Goal: Information Seeking & Learning: Learn about a topic

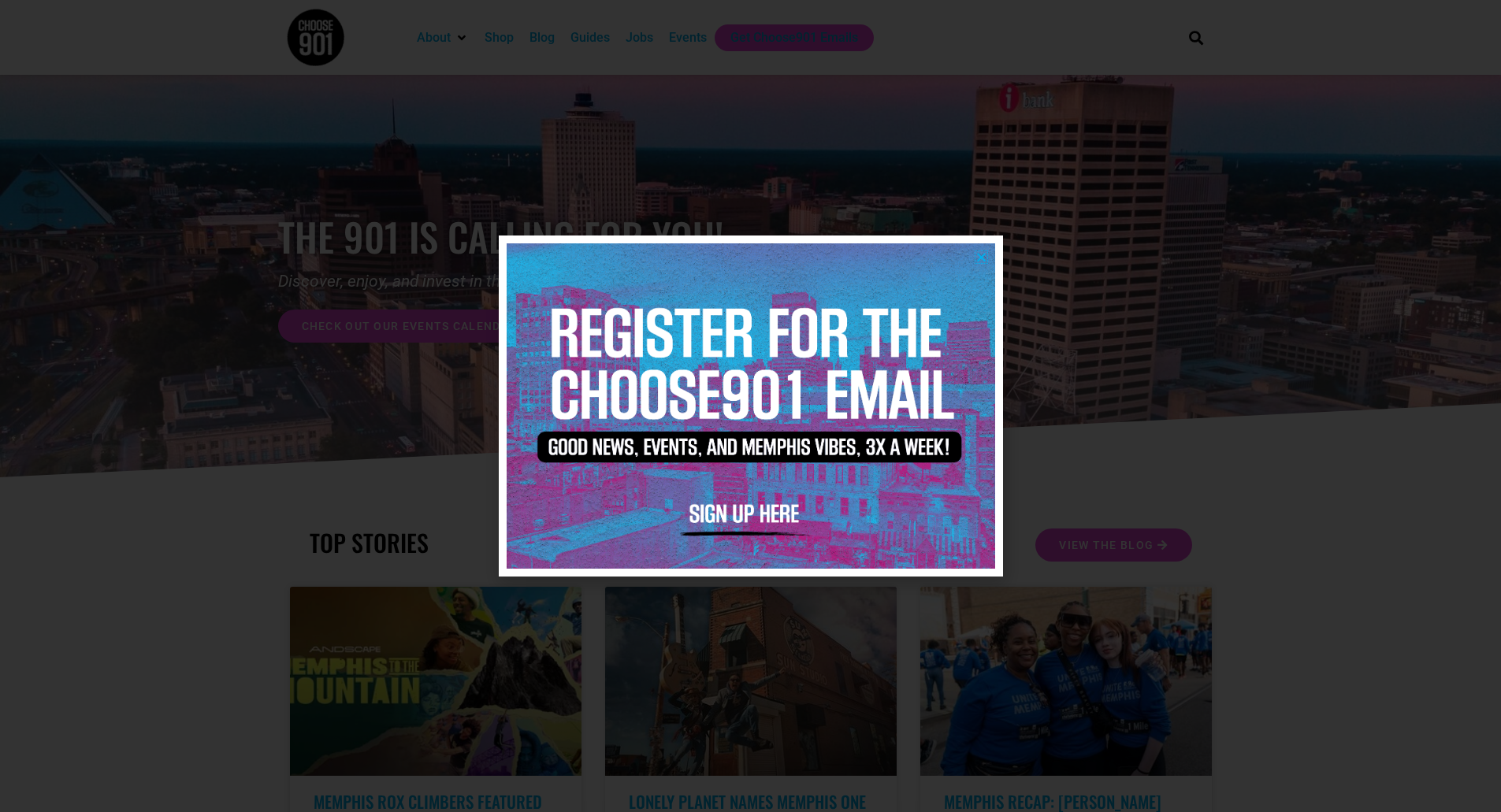
click at [981, 253] on icon "Close" at bounding box center [982, 258] width 12 height 12
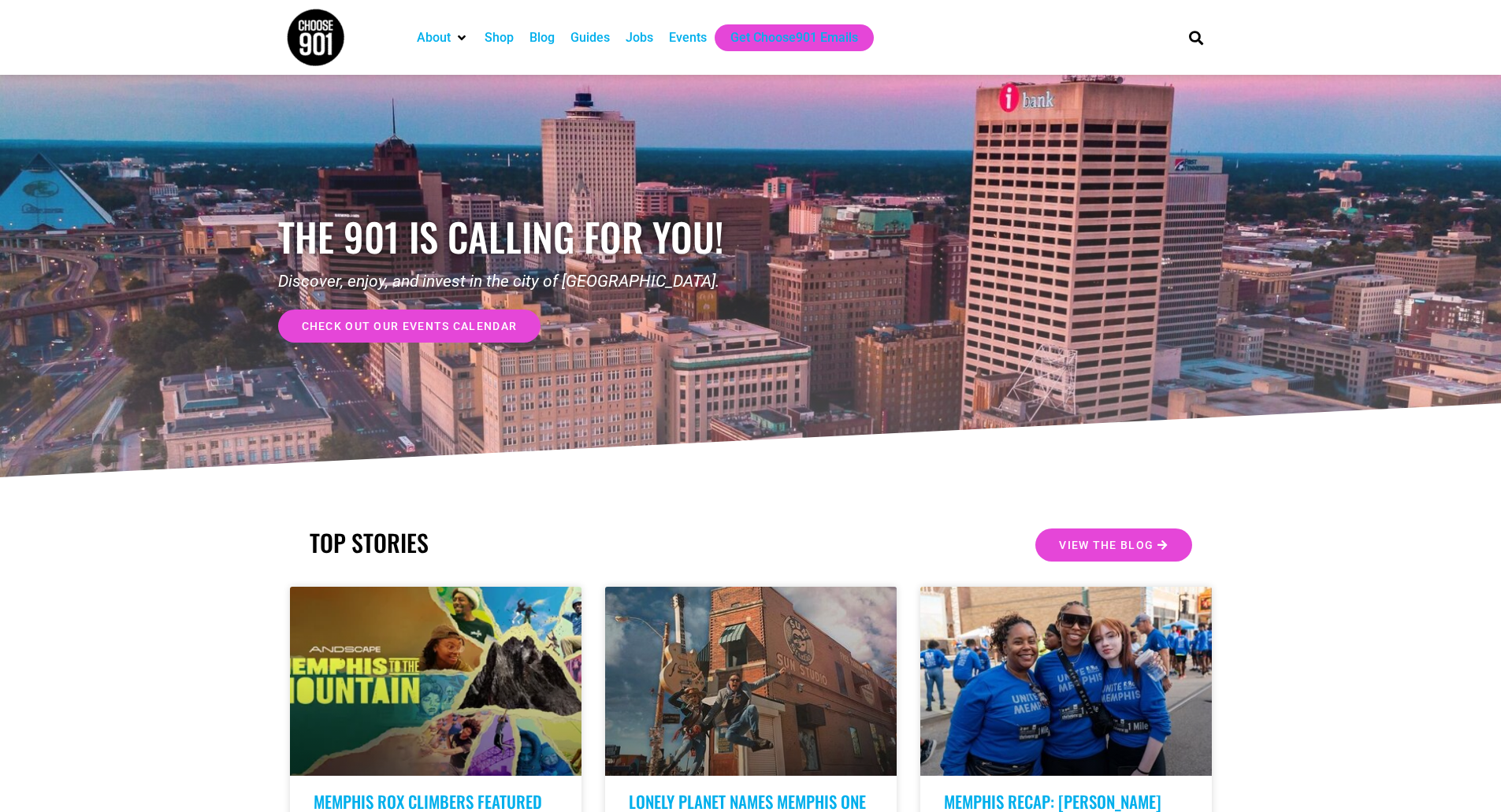
click at [650, 41] on div "Jobs" at bounding box center [639, 38] width 27 height 19
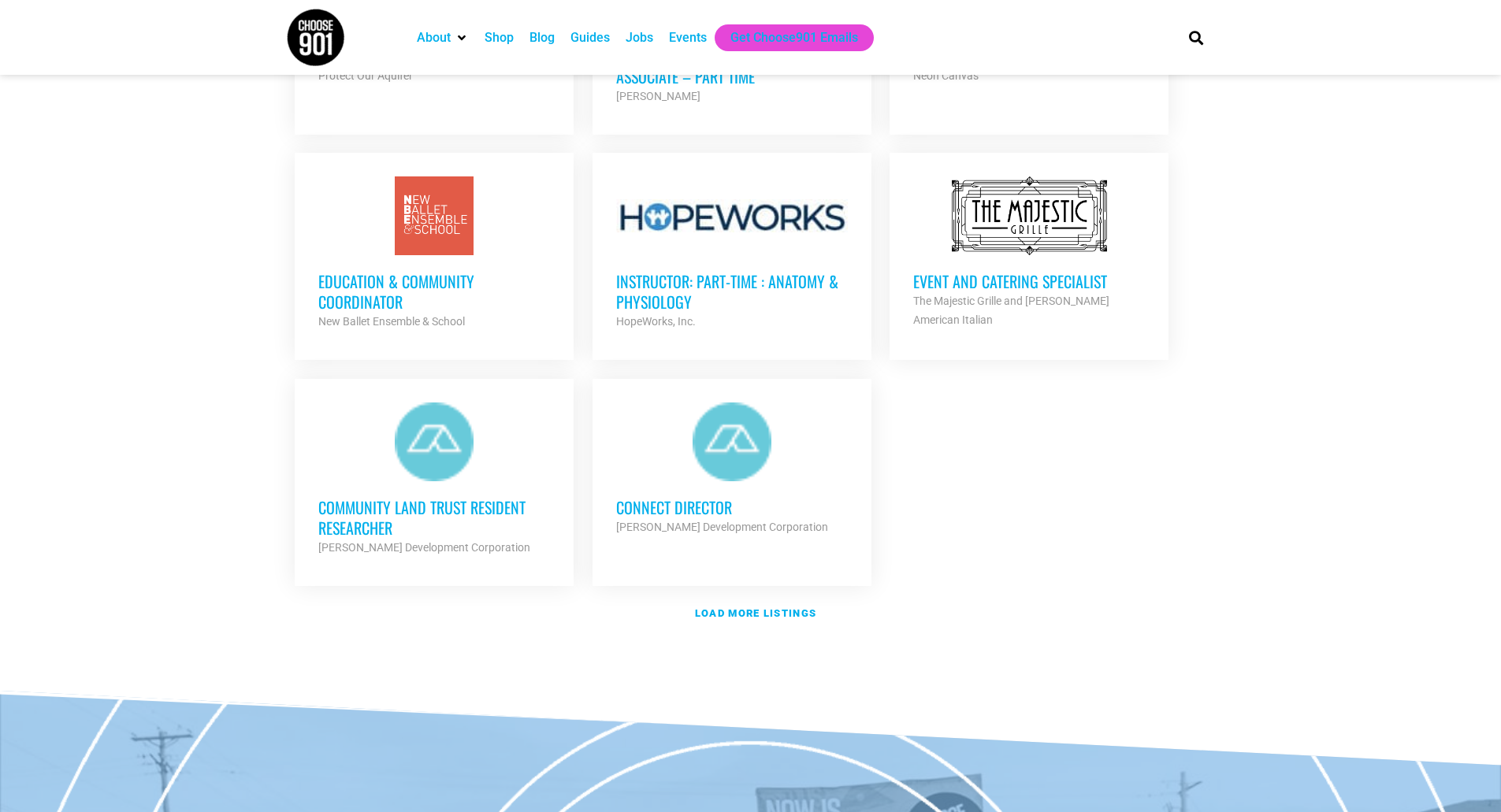
scroll to position [1711, 0]
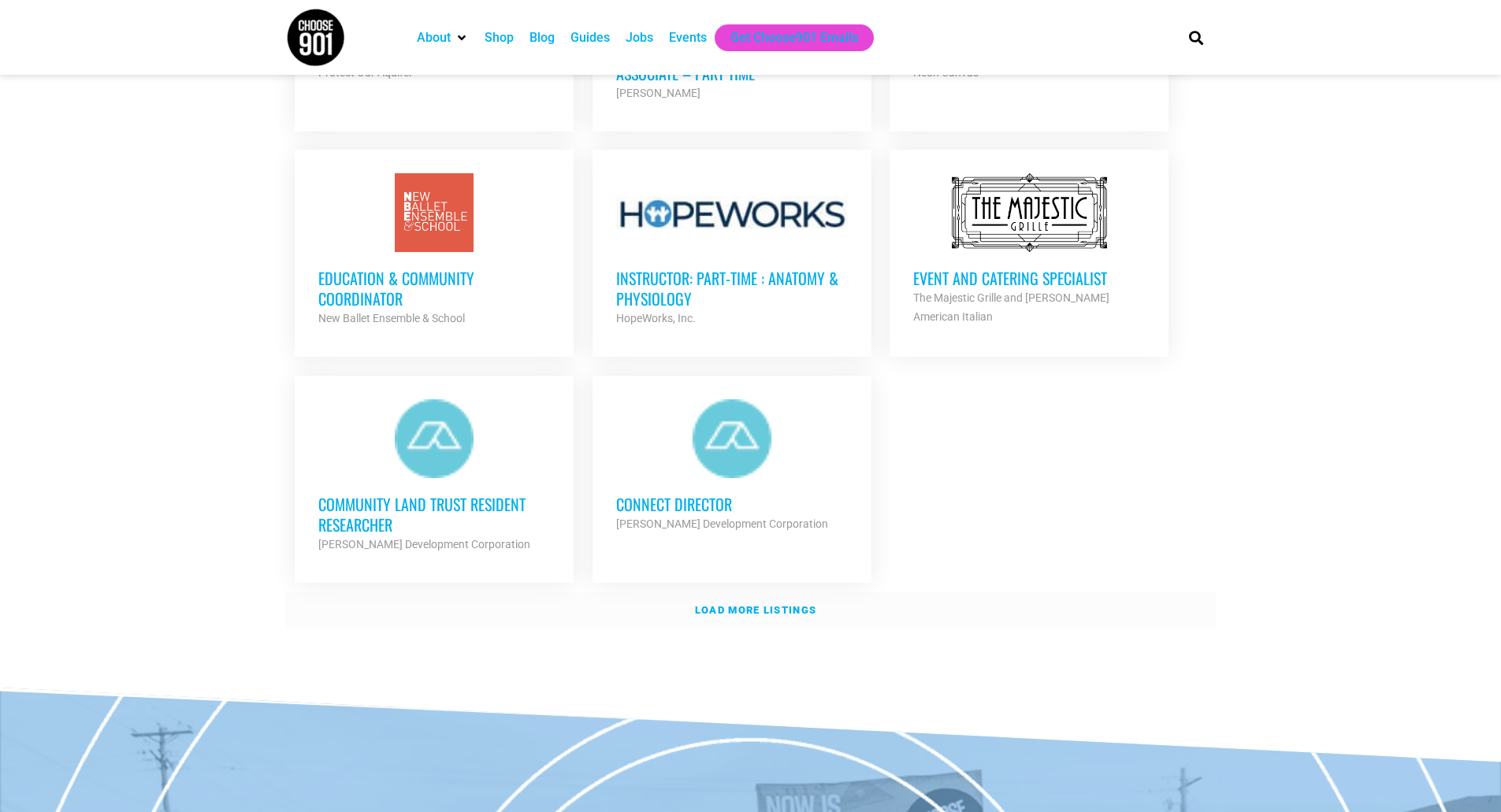
click at [709, 604] on strong "Load more listings" at bounding box center [756, 610] width 122 height 12
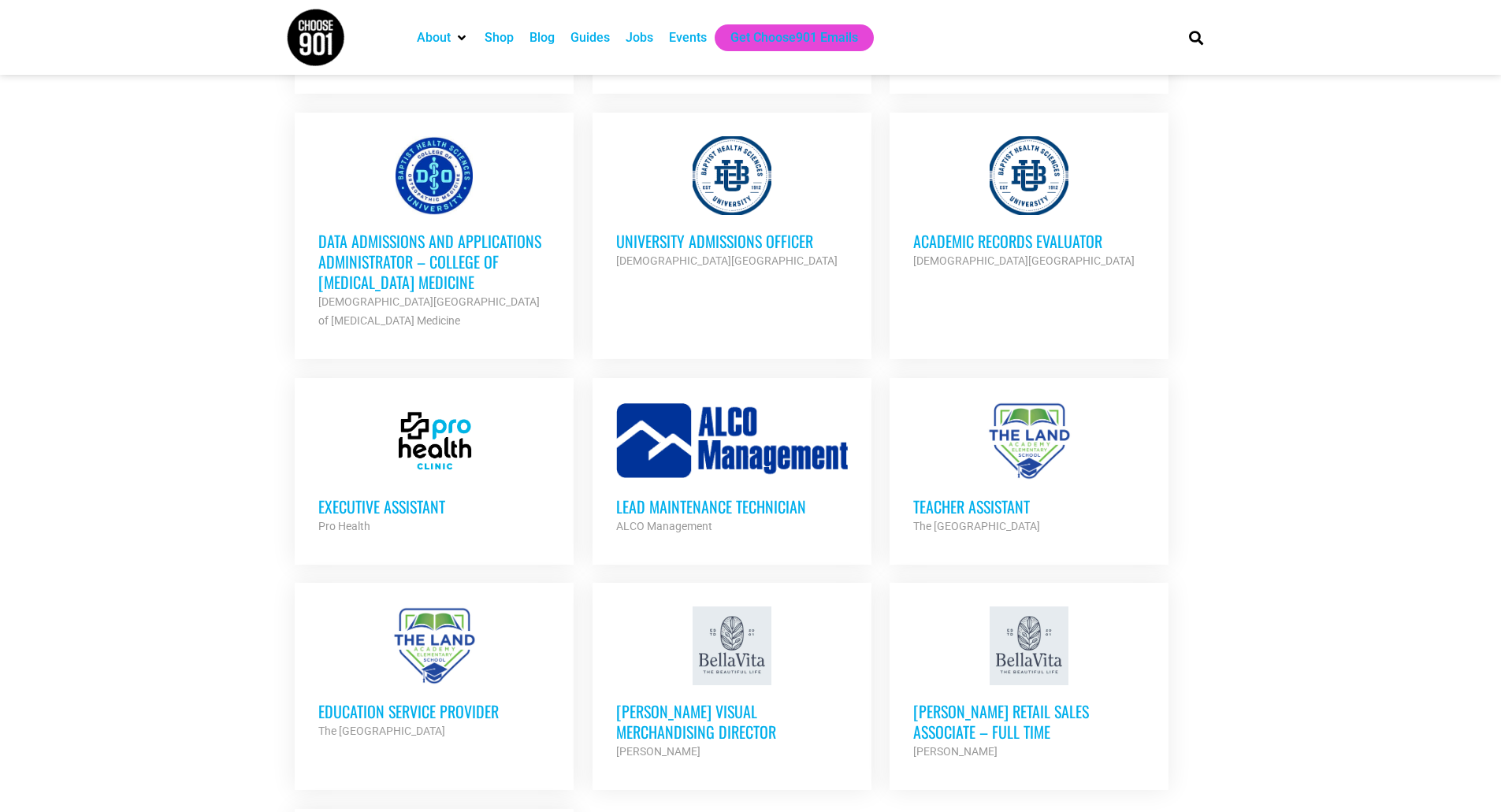
scroll to position [2881, 0]
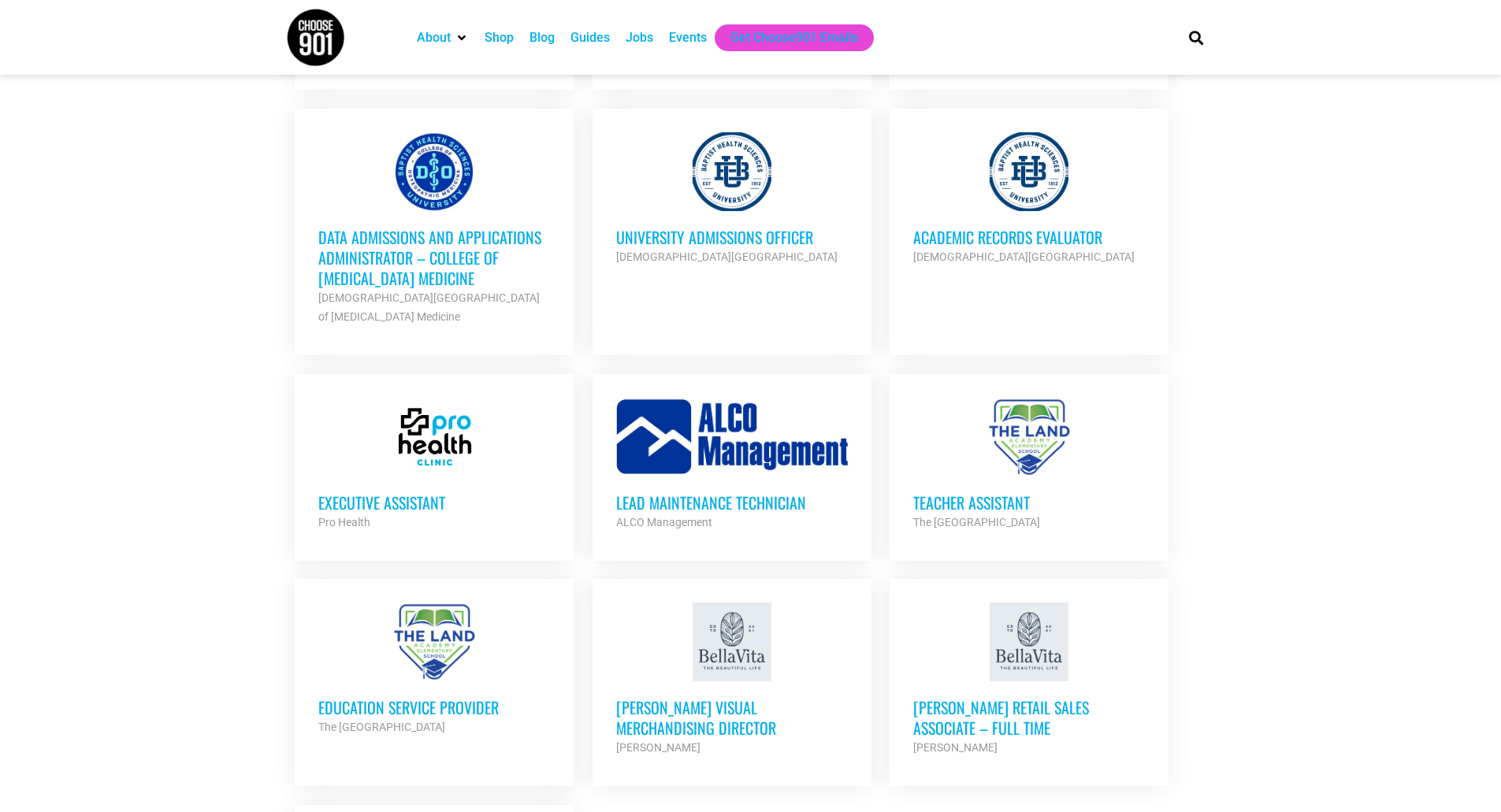
click at [372, 492] on h3 "Executive Assistant" at bounding box center [434, 502] width 232 height 21
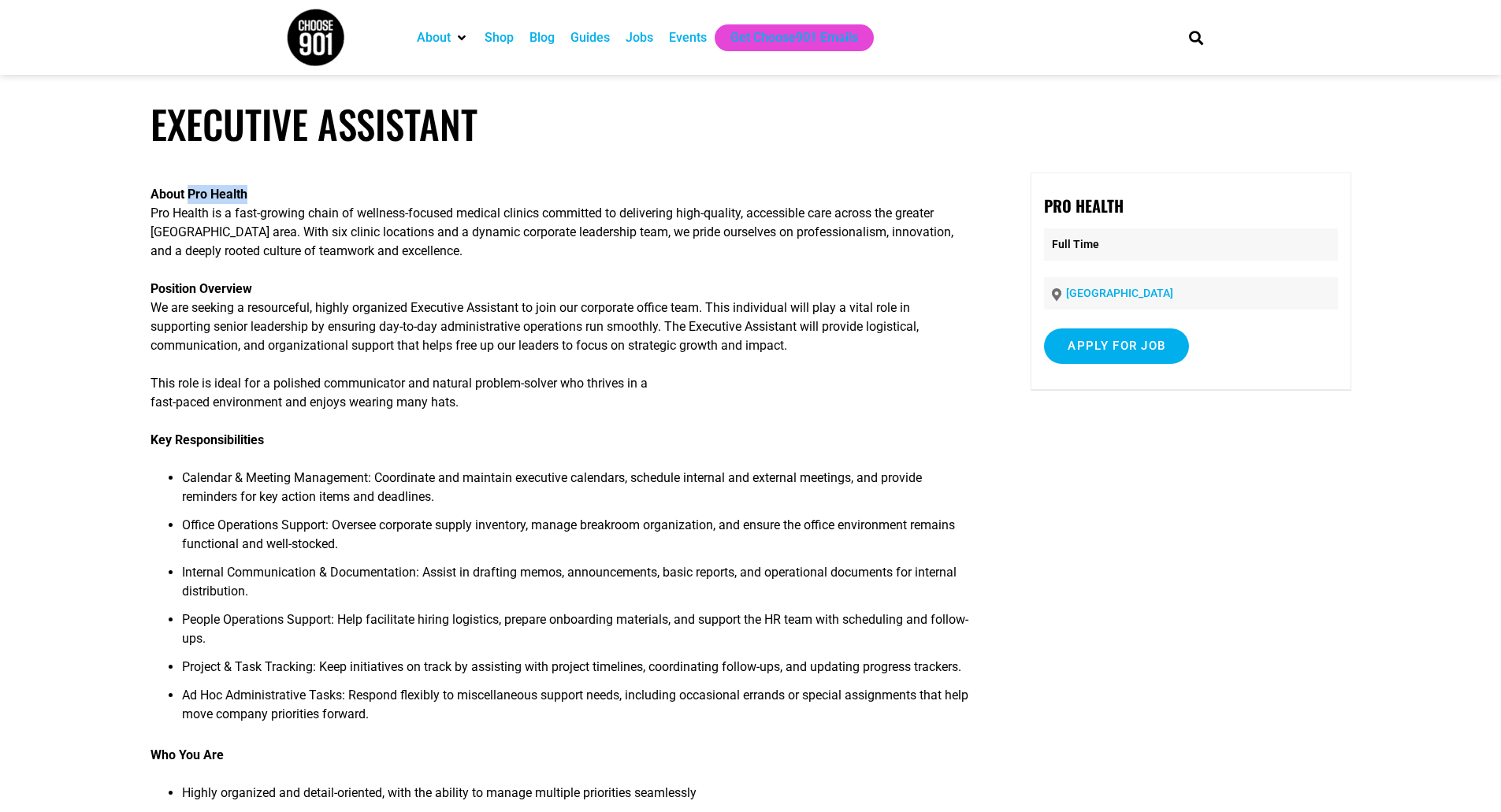
drag, startPoint x: 190, startPoint y: 195, endPoint x: 311, endPoint y: 192, distance: 121.0
click at [311, 192] on p "About Pro Health Pro Health is a fast-growing chain of wellness-focused medical…" at bounding box center [561, 222] width 821 height 75
copy strong "Pro Health"
click at [433, 263] on div "About Pro Health Pro Health is a fast-growing chain of wellness-focused medical…" at bounding box center [561, 737] width 821 height 1129
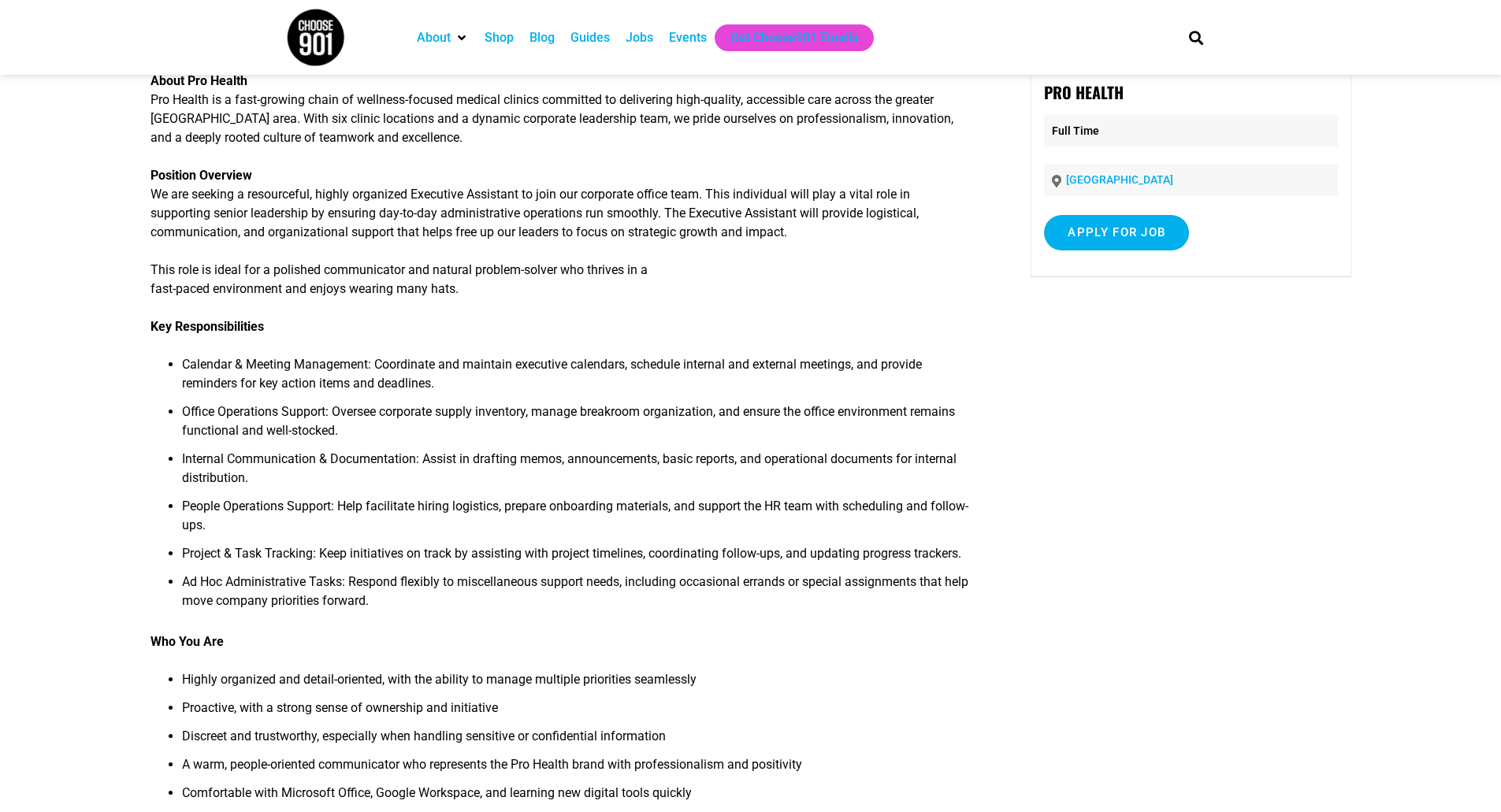
scroll to position [104, 0]
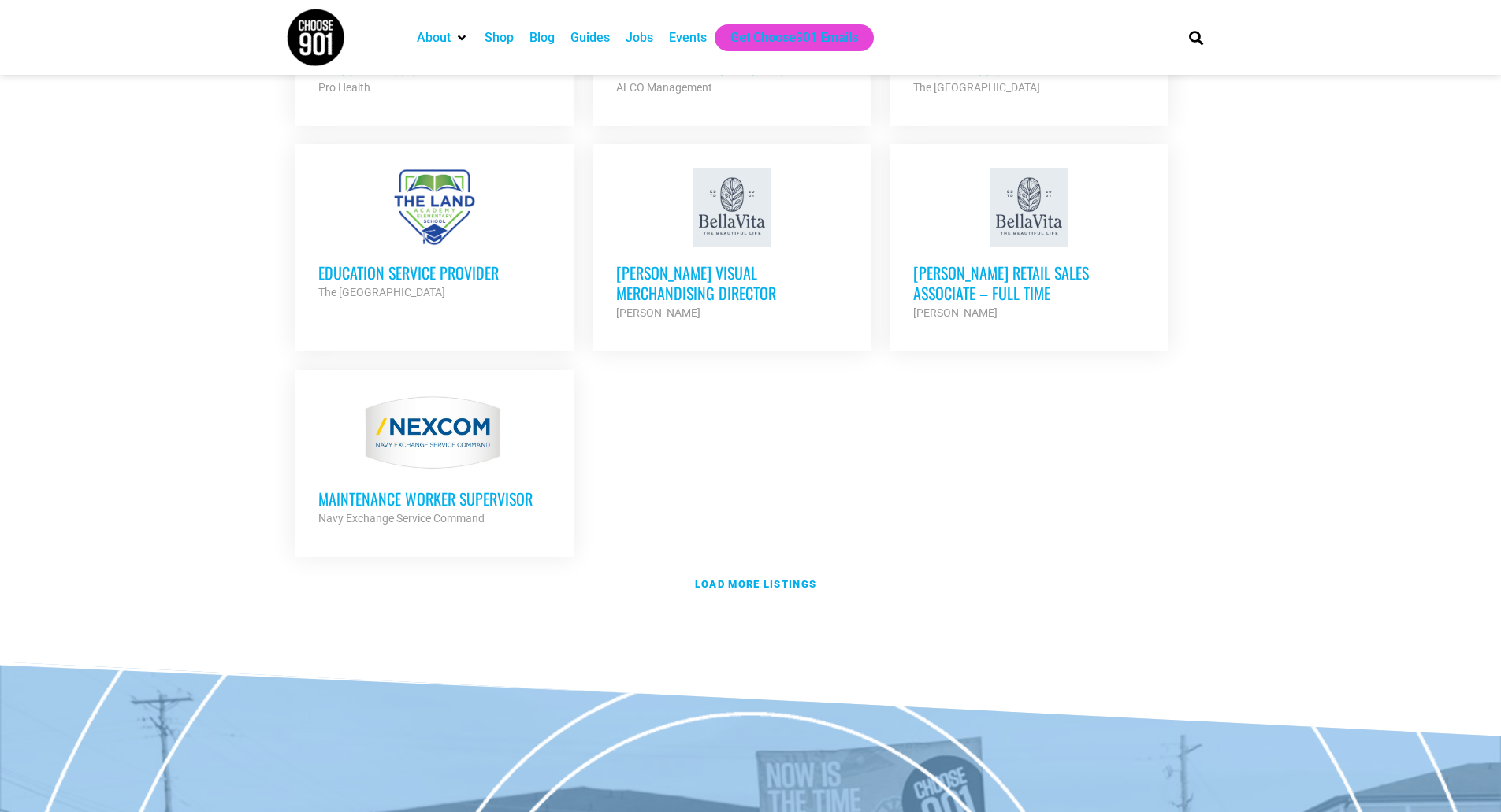
scroll to position [3334, 0]
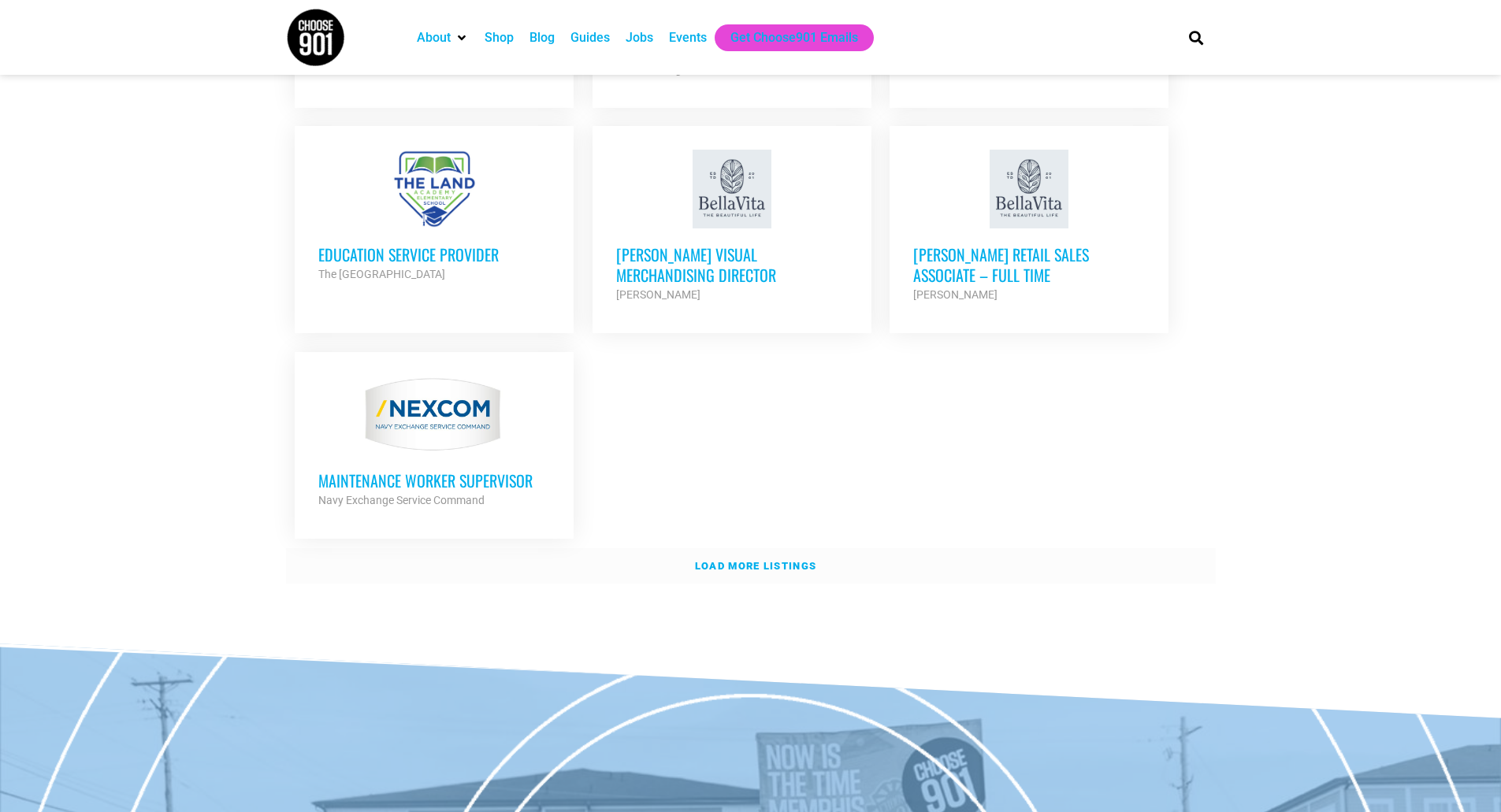
click at [727, 560] on strong "Load more listings" at bounding box center [756, 566] width 122 height 12
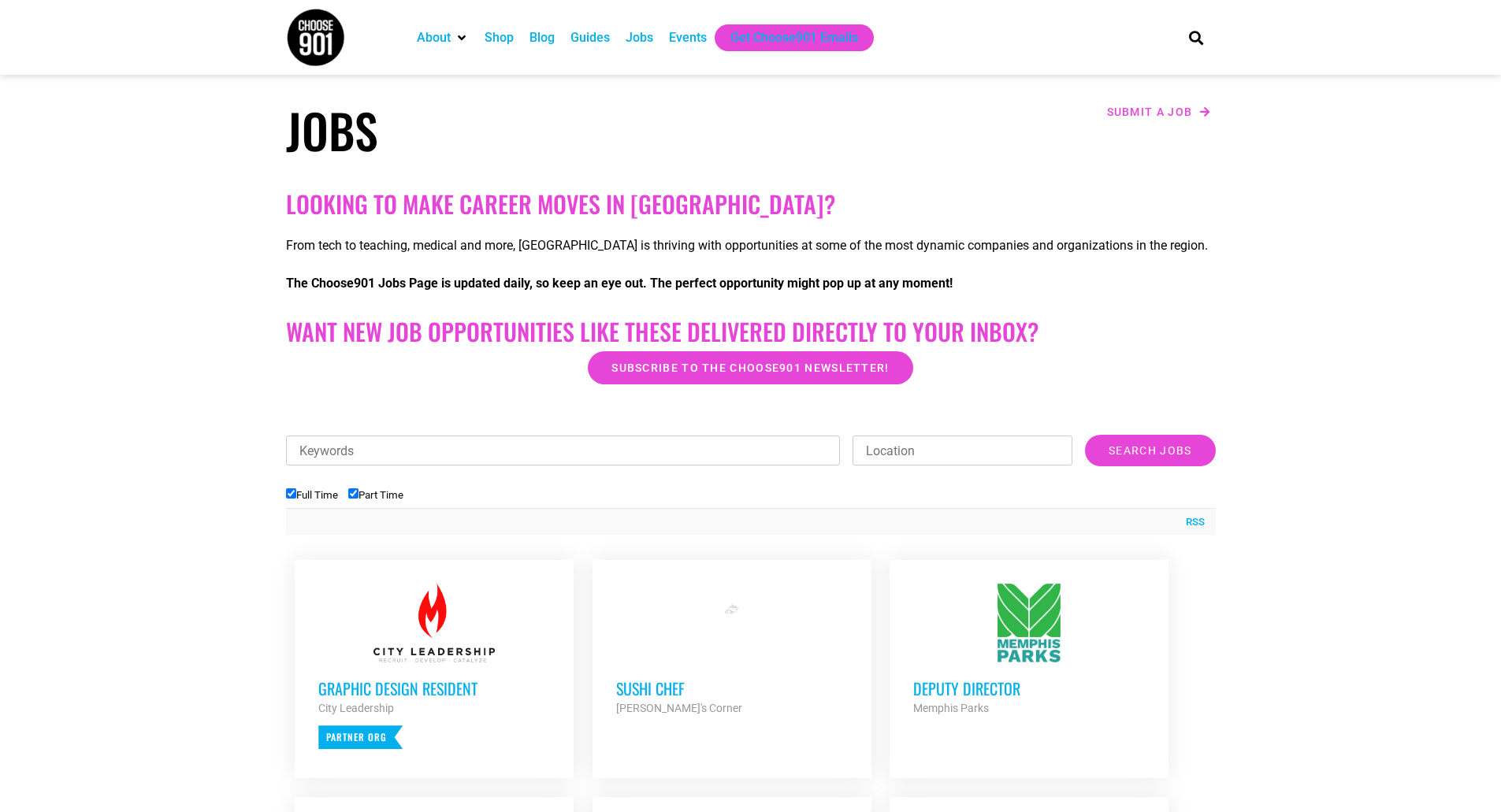
scroll to position [0, 0]
